Goal: Book appointment/travel/reservation

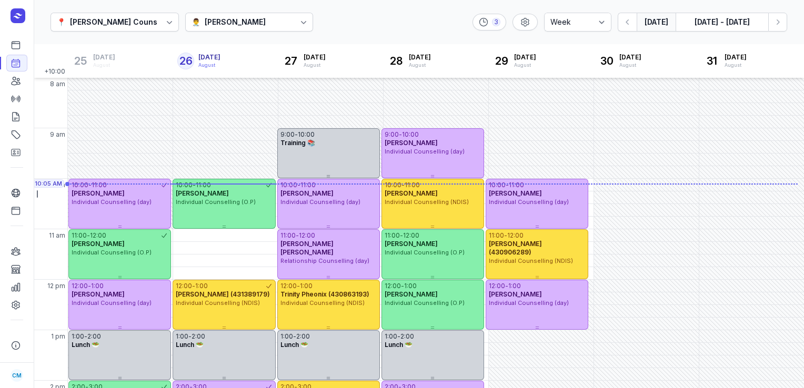
select select "week"
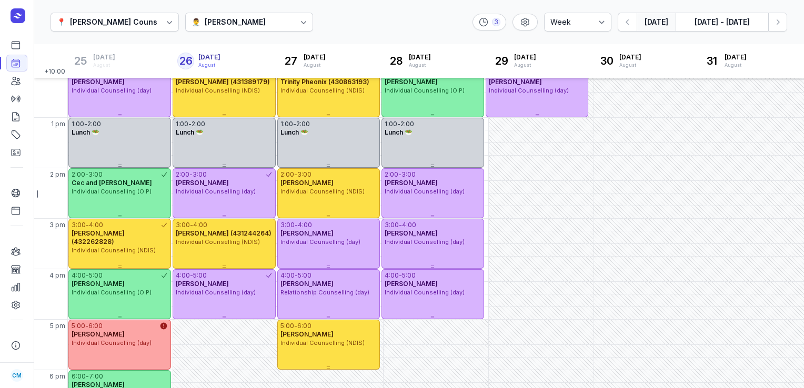
click at [664, 20] on button "[DATE]" at bounding box center [655, 22] width 39 height 19
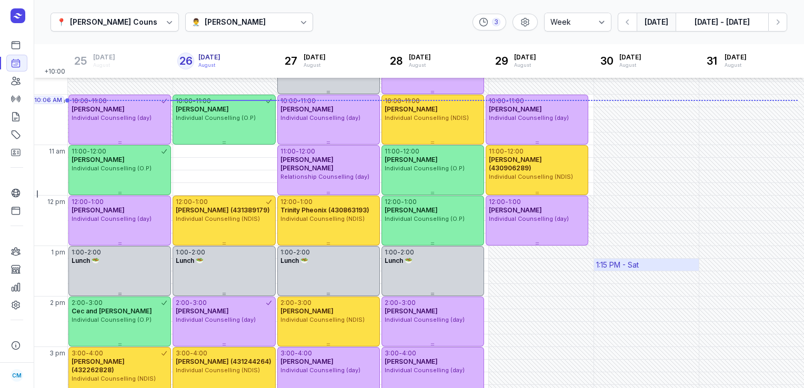
scroll to position [82, 0]
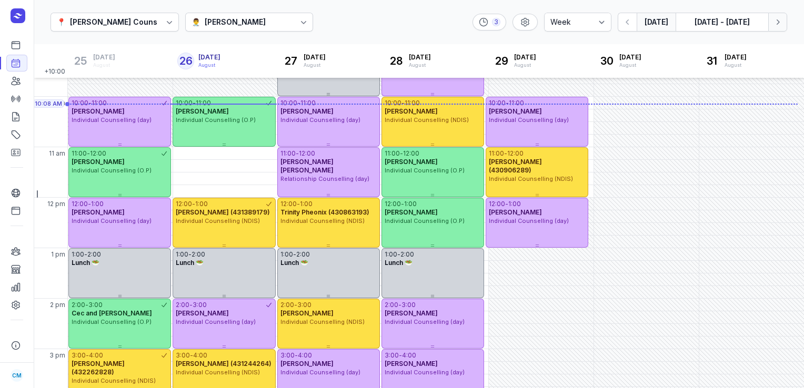
click at [785, 20] on button "Next week" at bounding box center [777, 22] width 19 height 19
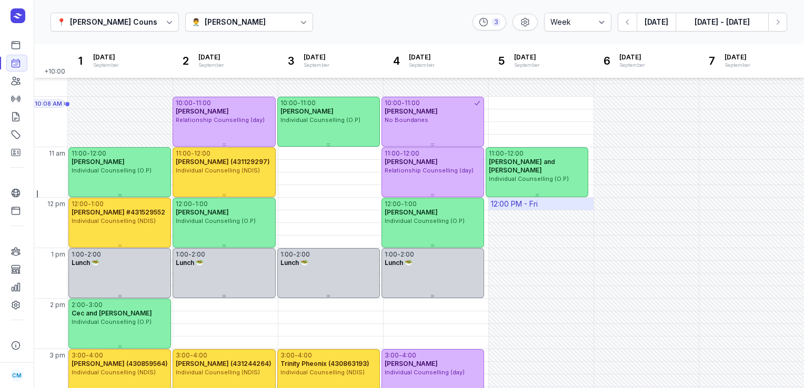
click at [538, 204] on div "12:00 PM - Fri" at bounding box center [541, 204] width 105 height 12
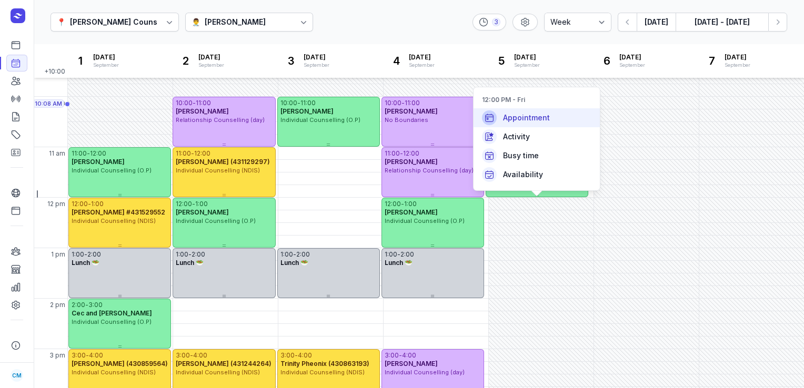
click at [533, 123] on span "Appointment" at bounding box center [526, 118] width 47 height 11
select select
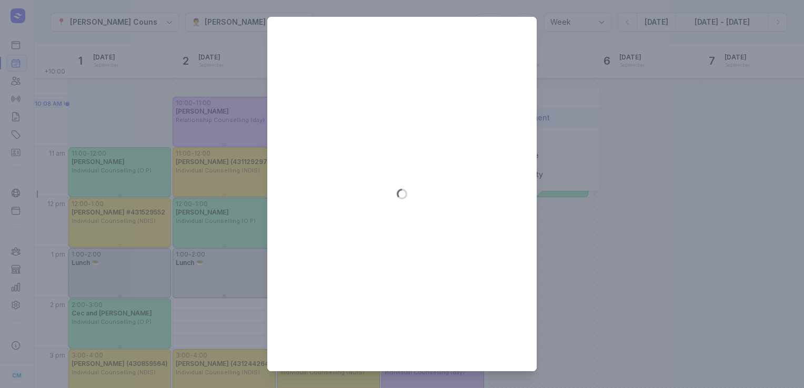
type input "[DATE]"
select select "12:00"
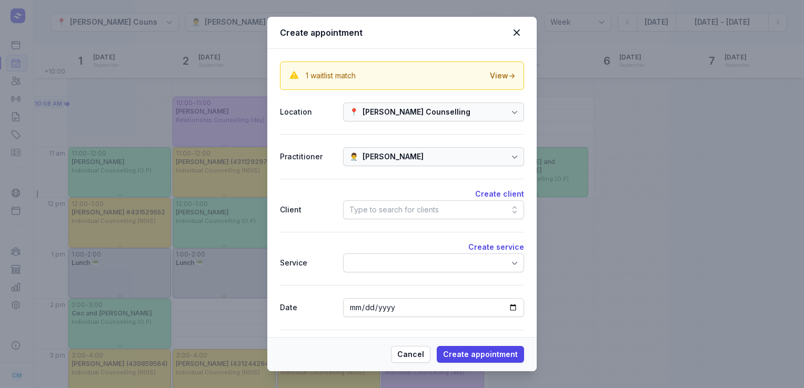
click at [381, 204] on div "Type to search for clients" at bounding box center [393, 210] width 89 height 13
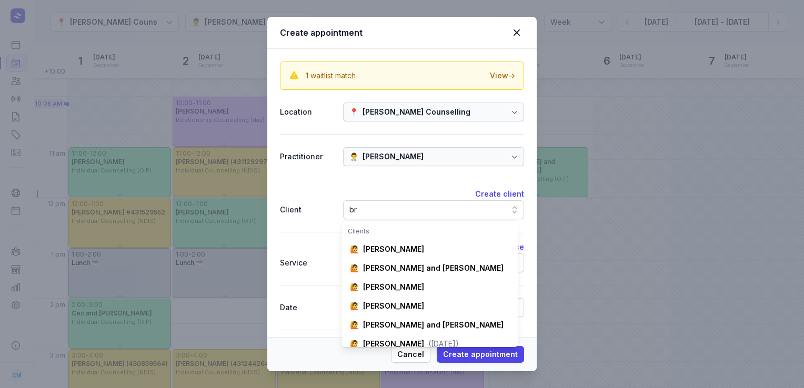
scroll to position [0, 10]
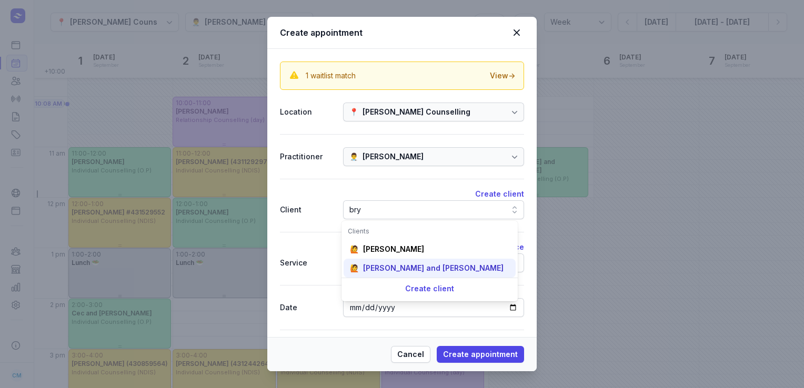
type input "bry"
click at [382, 266] on div "[PERSON_NAME] and [PERSON_NAME]" at bounding box center [433, 268] width 140 height 11
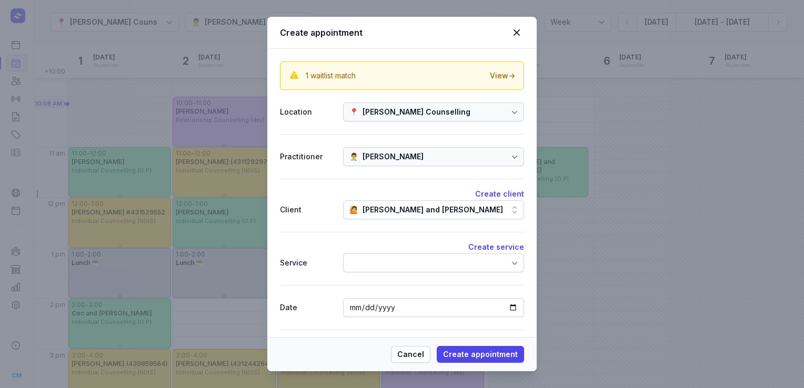
click at [382, 266] on div at bounding box center [433, 263] width 181 height 19
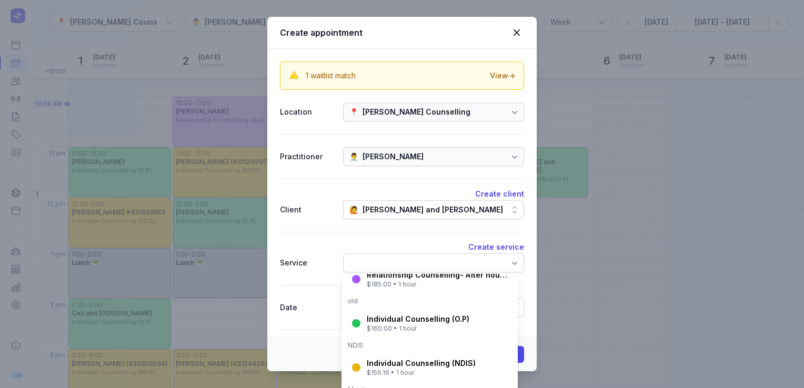
scroll to position [137, 0]
click at [384, 327] on div "$160.00 • 1 hour" at bounding box center [418, 329] width 103 height 8
select select "13:00"
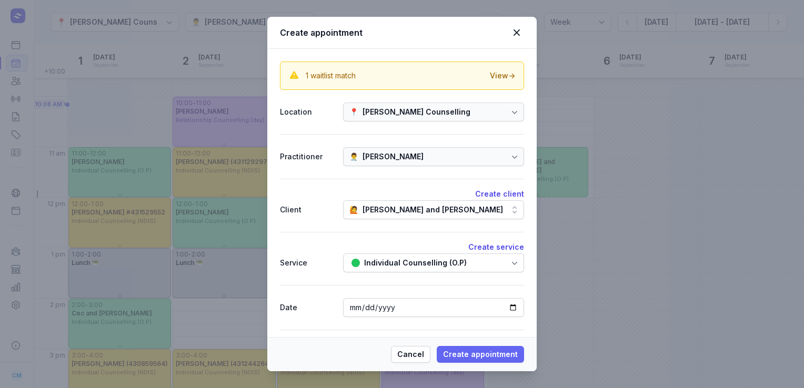
click at [472, 357] on span "Create appointment" at bounding box center [480, 354] width 75 height 13
select select
